Goal: Transaction & Acquisition: Purchase product/service

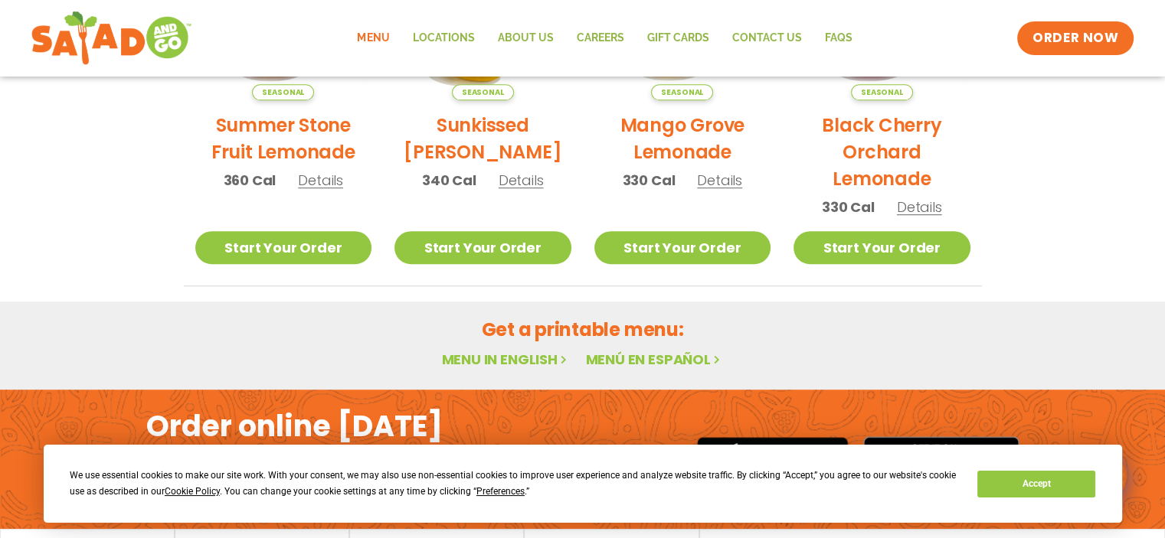
scroll to position [825, 0]
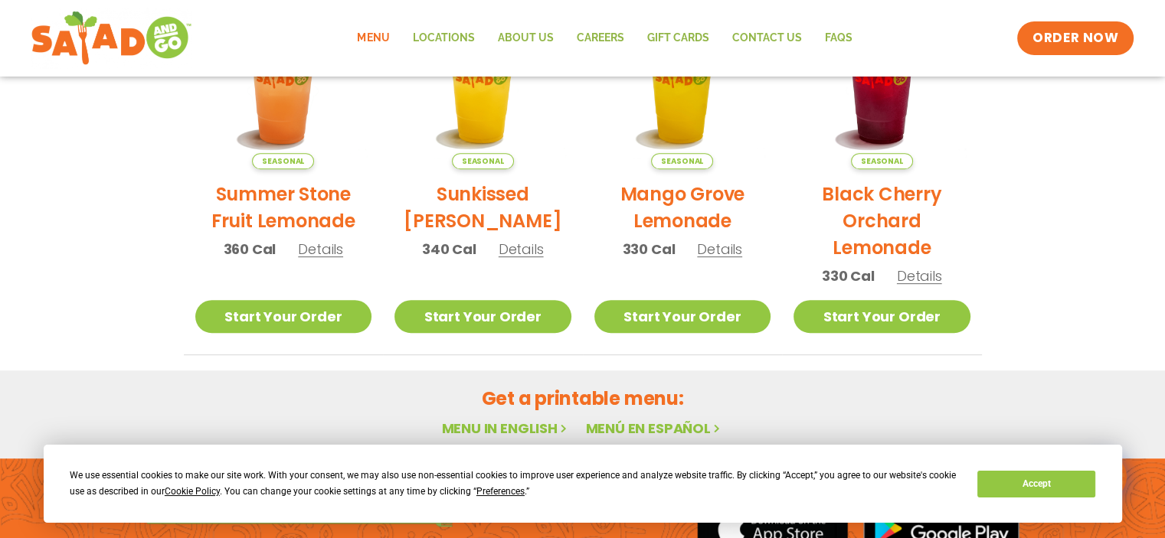
click at [387, 41] on link "Menu" at bounding box center [372, 38] width 55 height 35
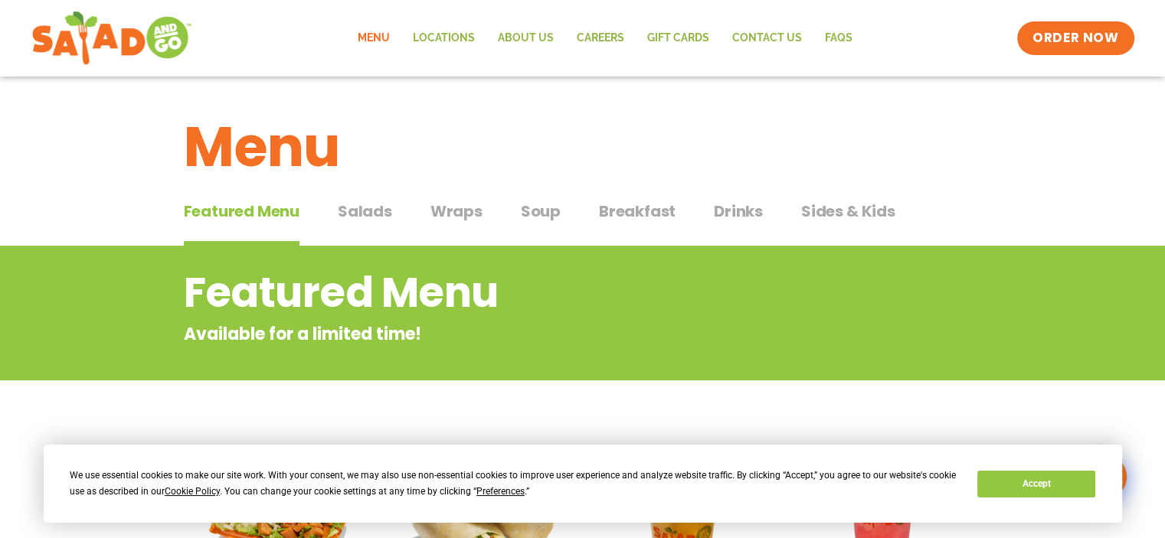
click at [363, 217] on span "Salads" at bounding box center [365, 211] width 54 height 23
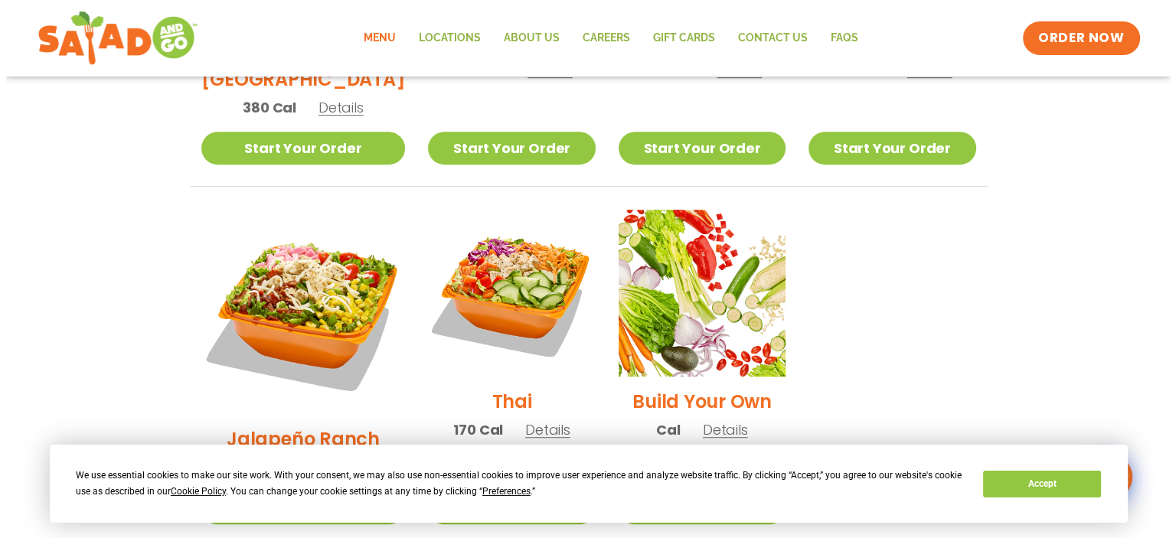
scroll to position [1072, 0]
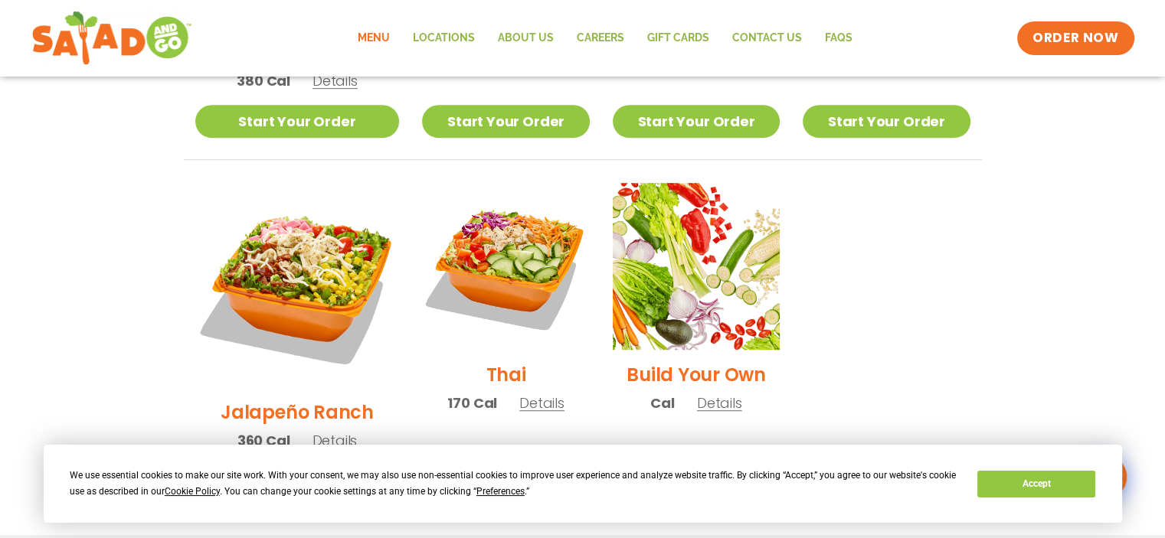
click at [326, 431] on span "Details" at bounding box center [334, 440] width 45 height 19
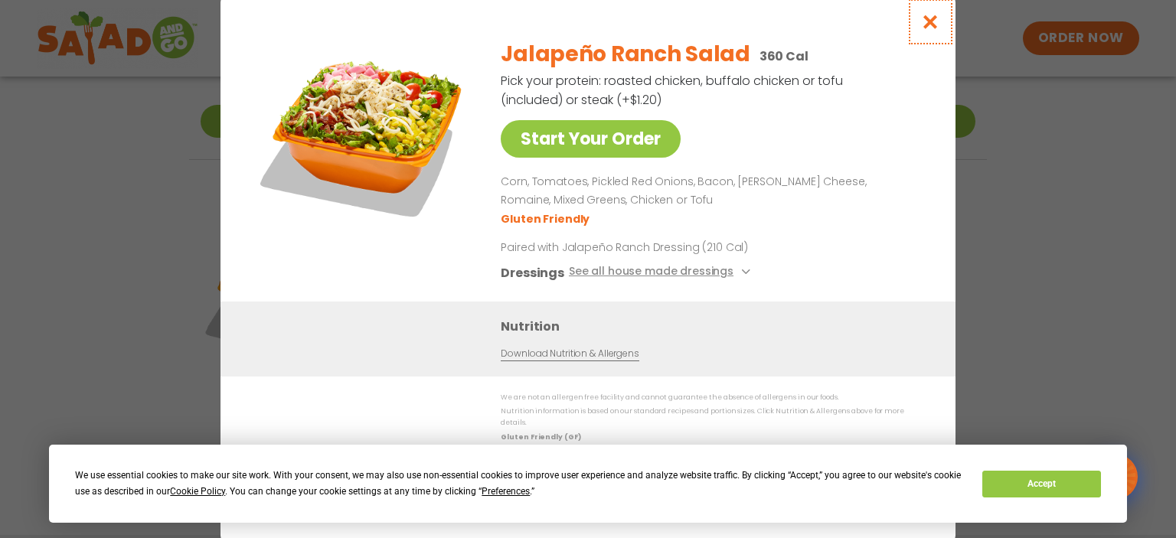
click at [923, 30] on icon "Close modal" at bounding box center [930, 22] width 19 height 16
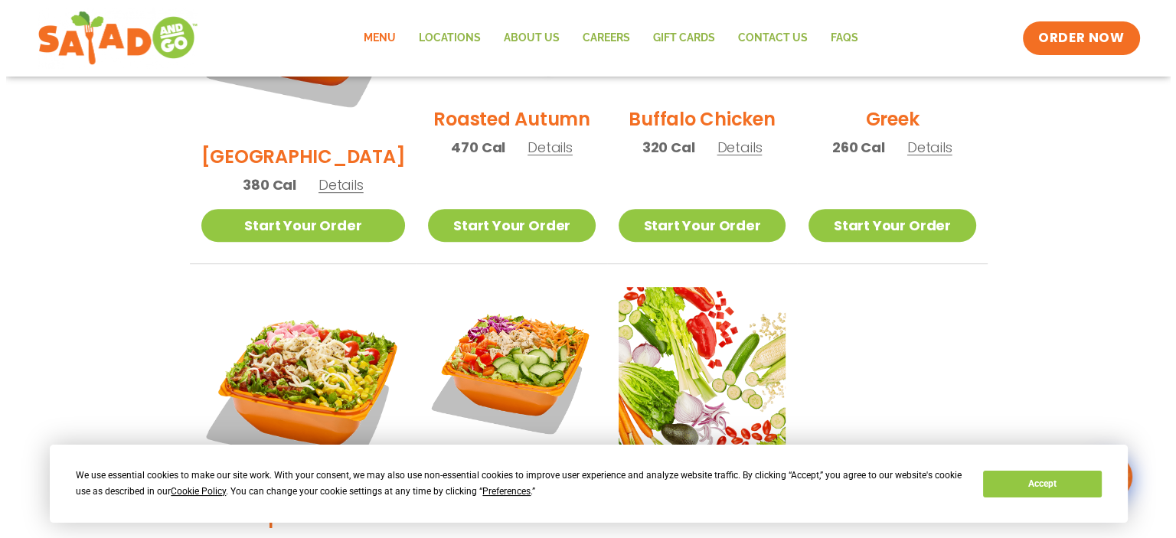
scroll to position [1044, 0]
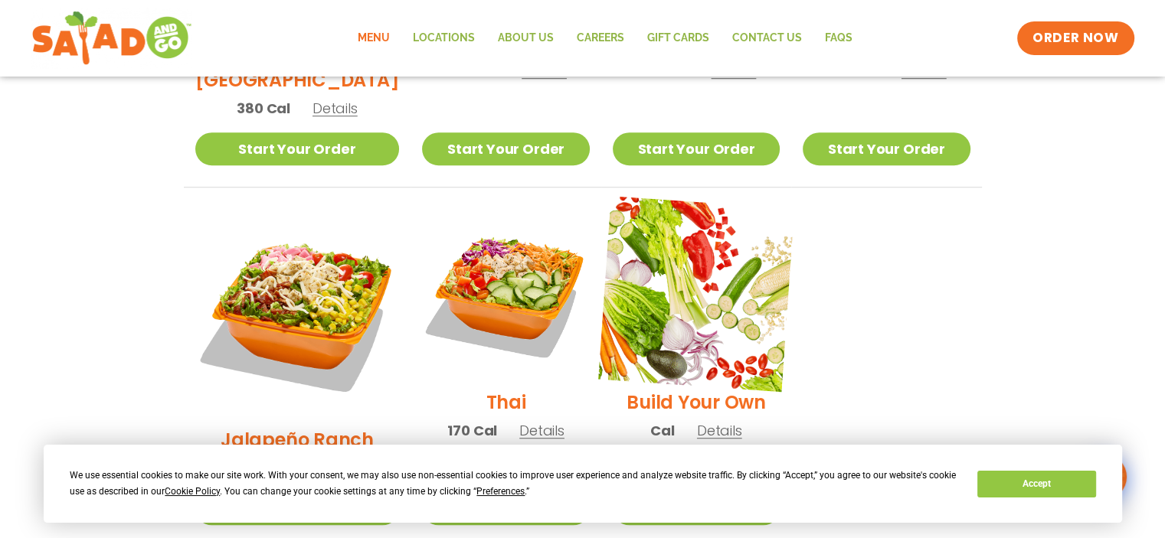
click at [708, 215] on img at bounding box center [696, 294] width 196 height 196
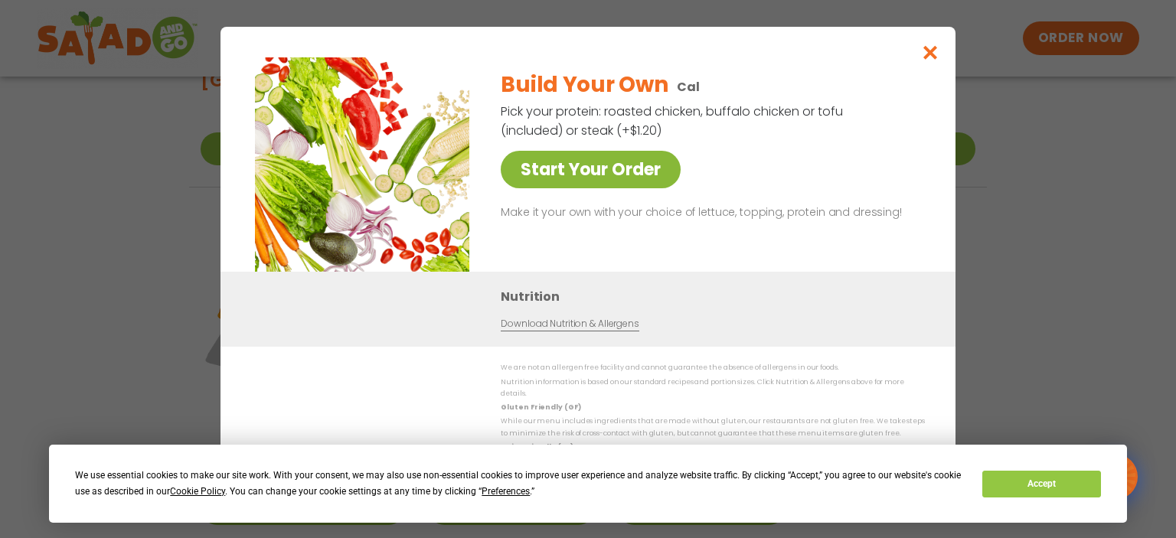
click at [639, 171] on link "Start Your Order" at bounding box center [591, 170] width 180 height 38
